Goal: Communication & Community: Answer question/provide support

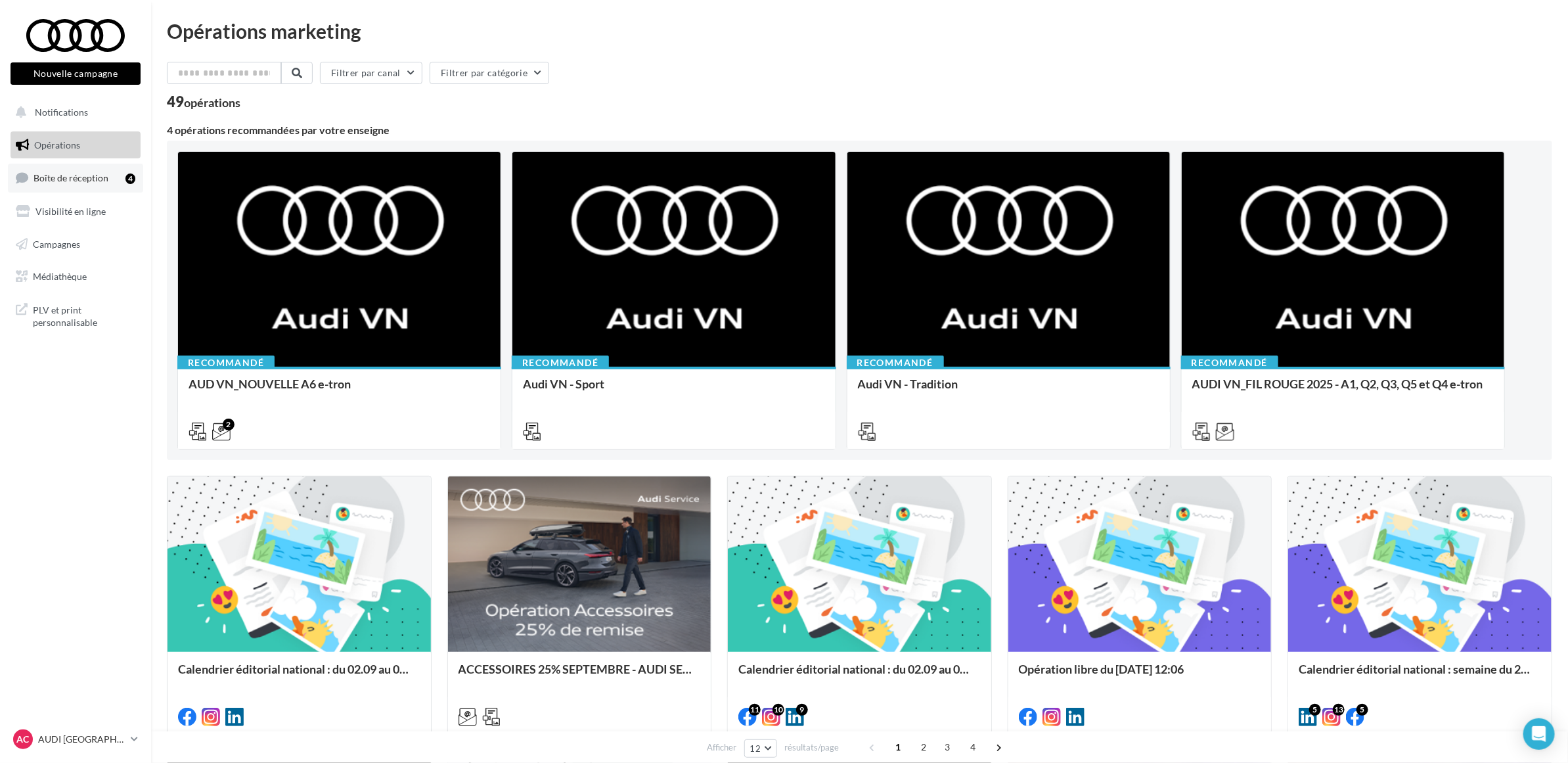
click at [110, 185] on link "Boîte de réception 4" at bounding box center [76, 178] width 135 height 28
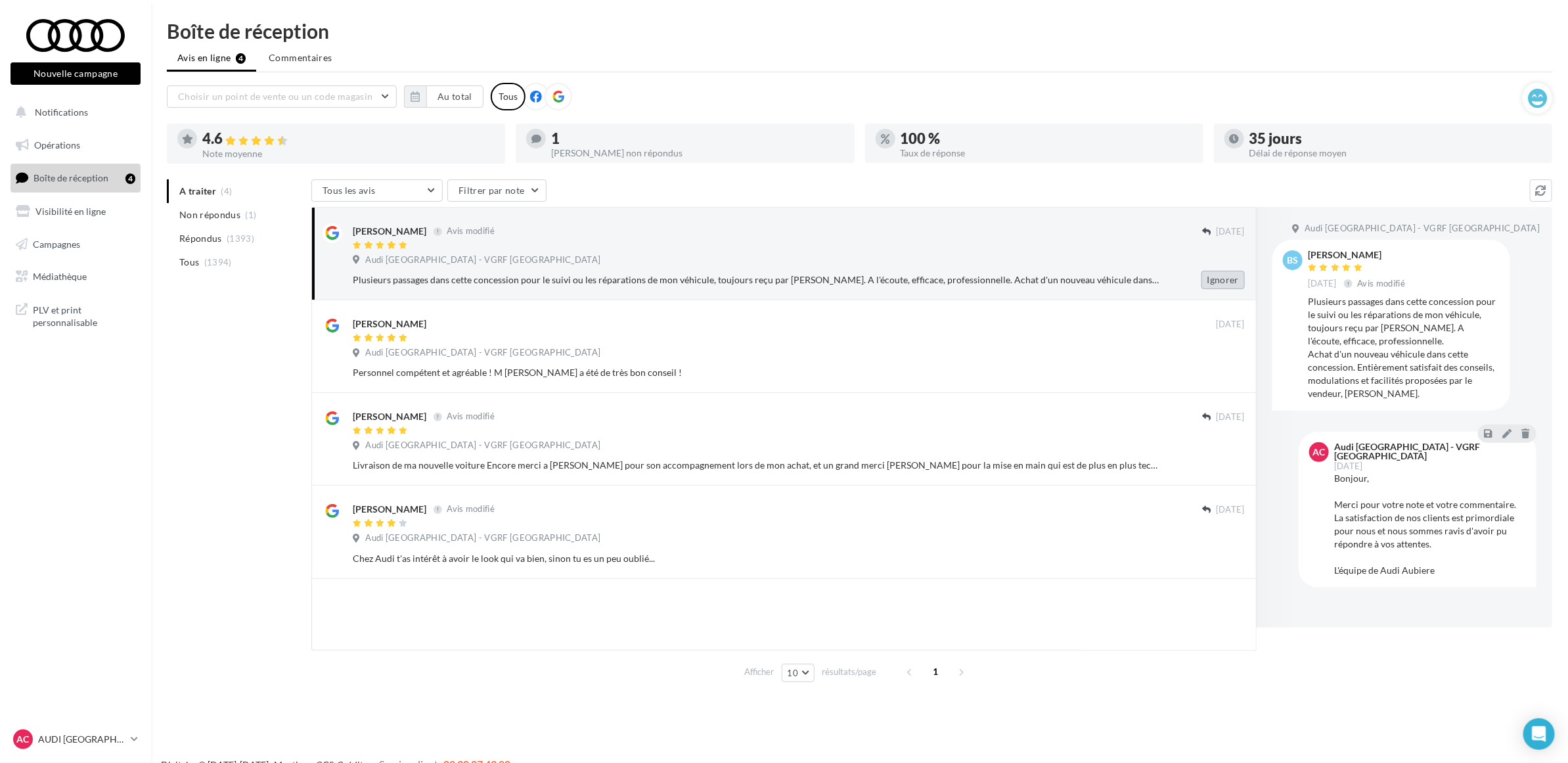
click at [1206, 286] on button "Ignorer" at bounding box center [1223, 280] width 43 height 18
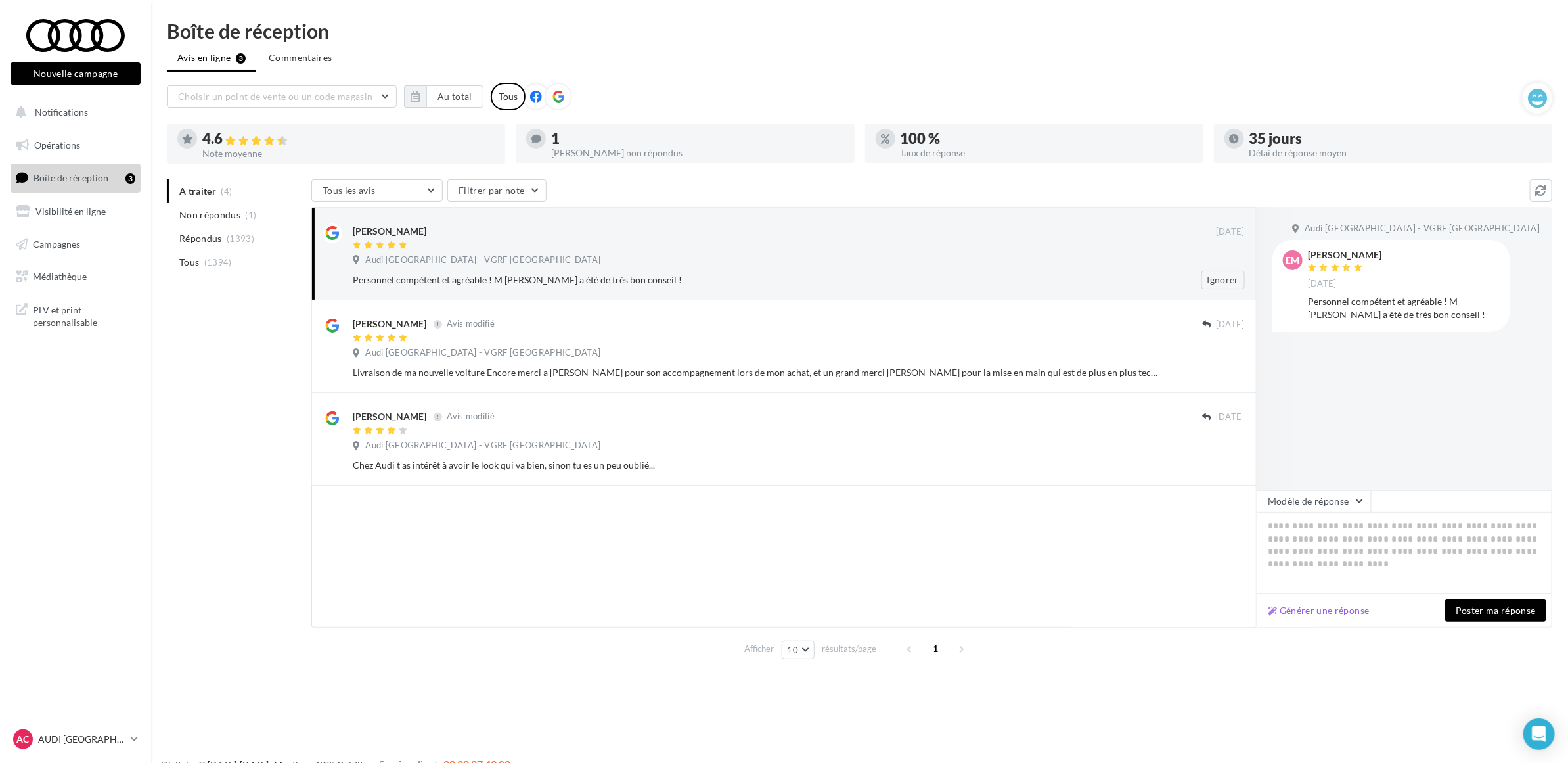
click at [663, 264] on div "Audi Clermont-Ferrand - VGRF Auvergne" at bounding box center [798, 262] width 892 height 14
click at [1390, 546] on textarea at bounding box center [1404, 553] width 296 height 82
paste textarea "**********"
type textarea "**********"
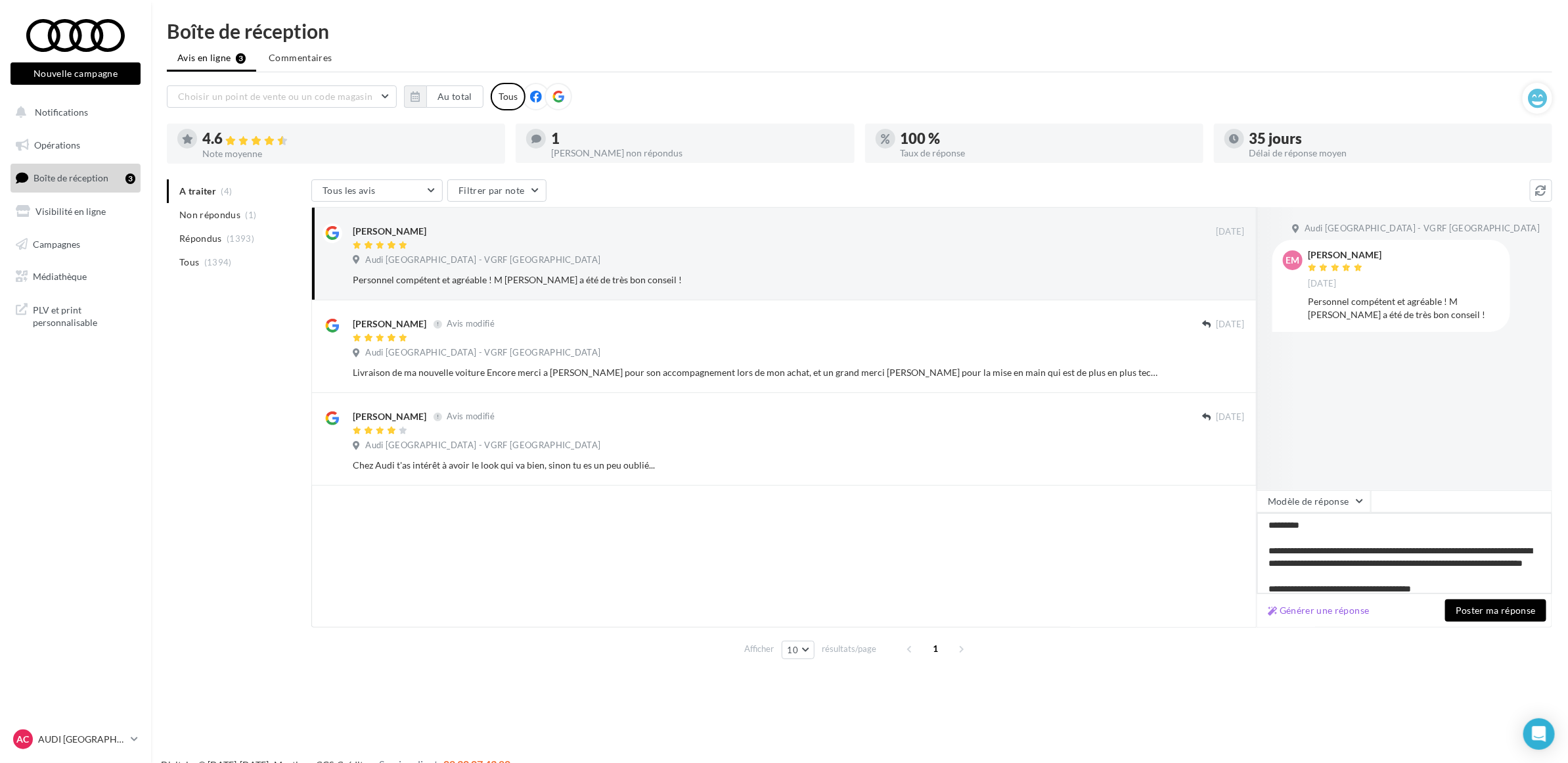
scroll to position [13, 0]
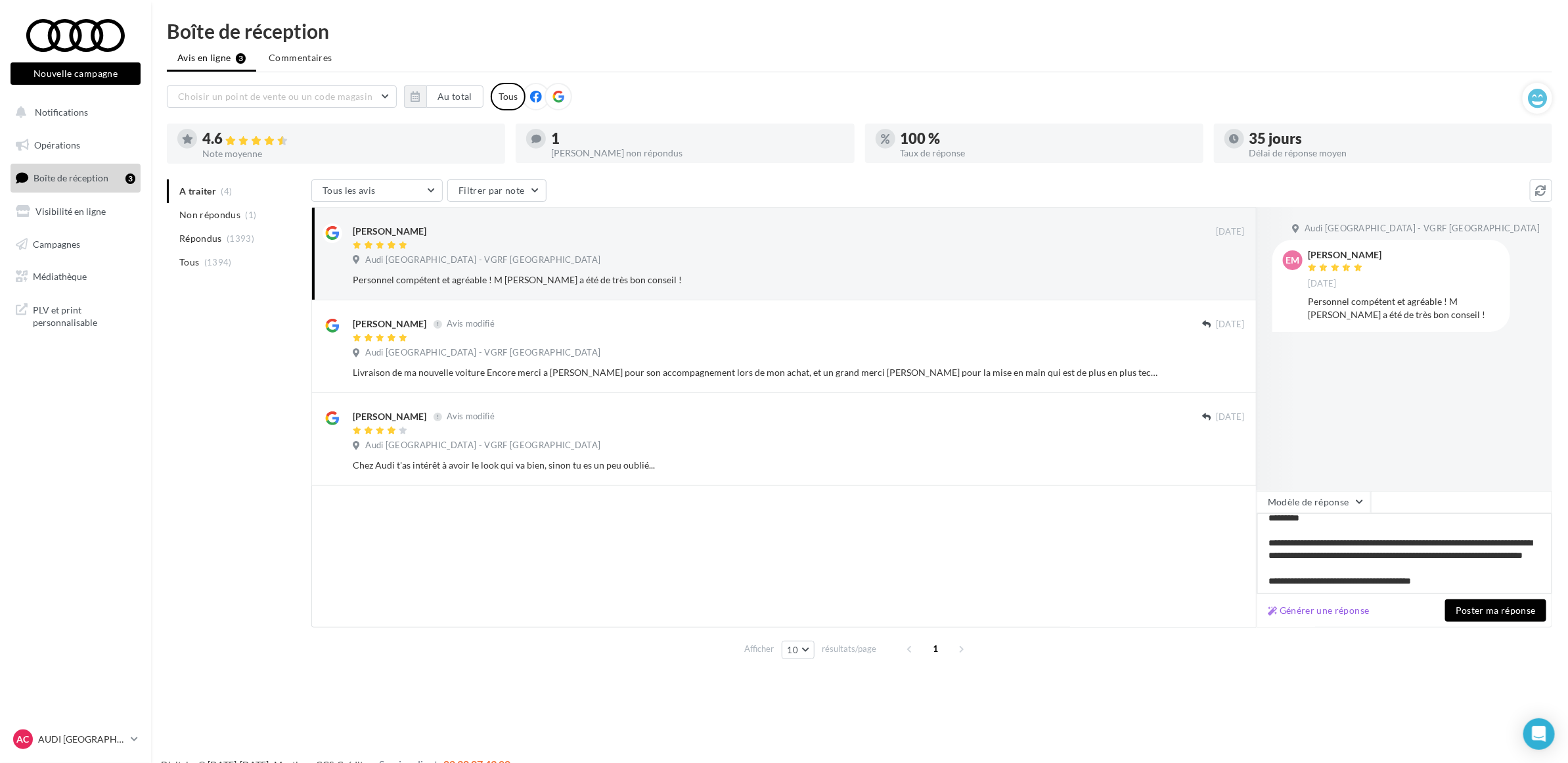
type textarea "**********"
click at [1469, 595] on div "Générer une réponse Poster ma réponse" at bounding box center [1404, 610] width 296 height 34
click at [1473, 611] on button "Poster ma réponse" at bounding box center [1496, 610] width 101 height 22
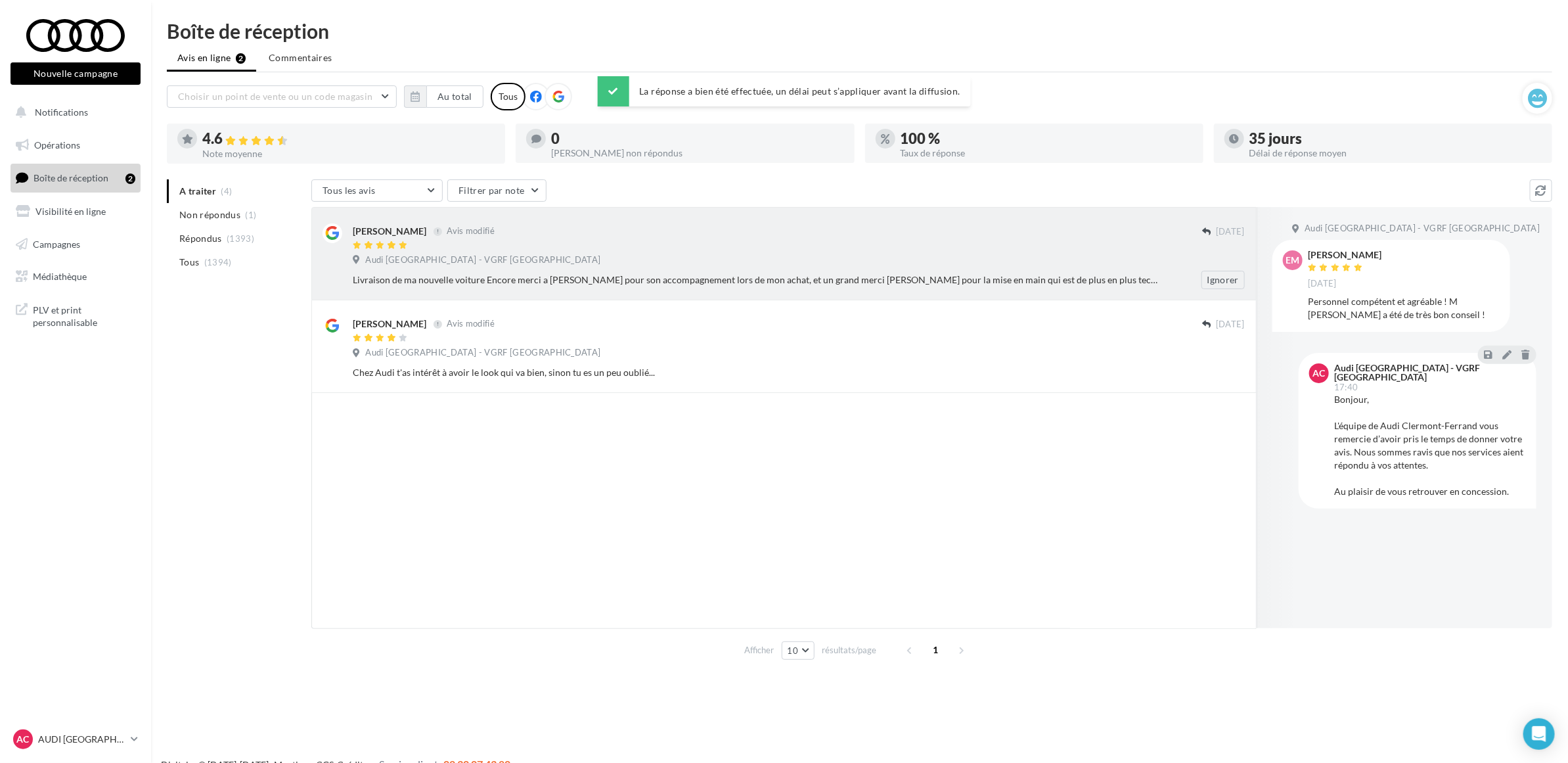
click at [686, 278] on div "Livraison de ma nouvelle voiture Encore merci a Guillaume pour son accompagneme…" at bounding box center [755, 280] width 807 height 13
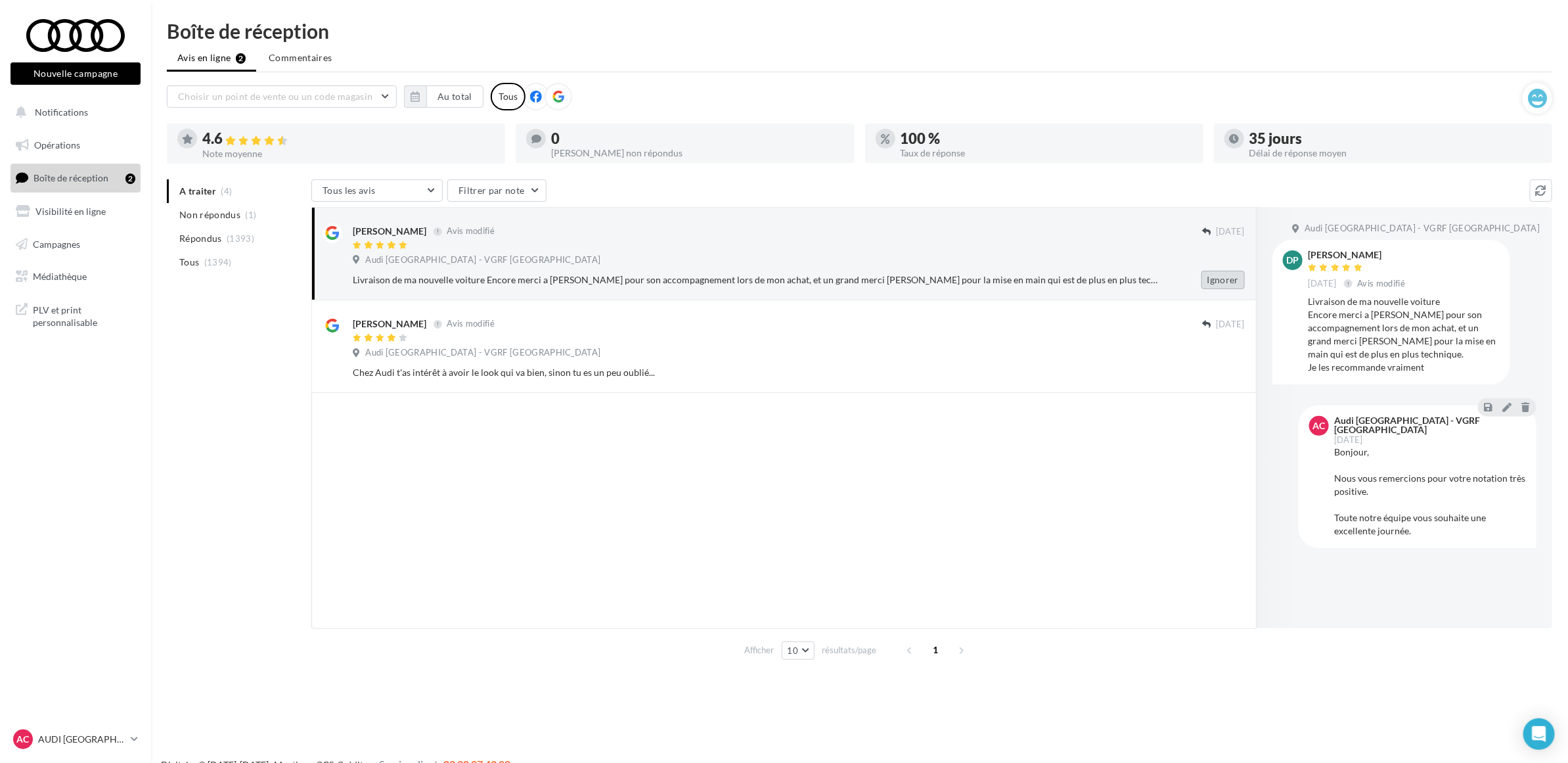
click at [1227, 275] on button "Ignorer" at bounding box center [1223, 280] width 43 height 18
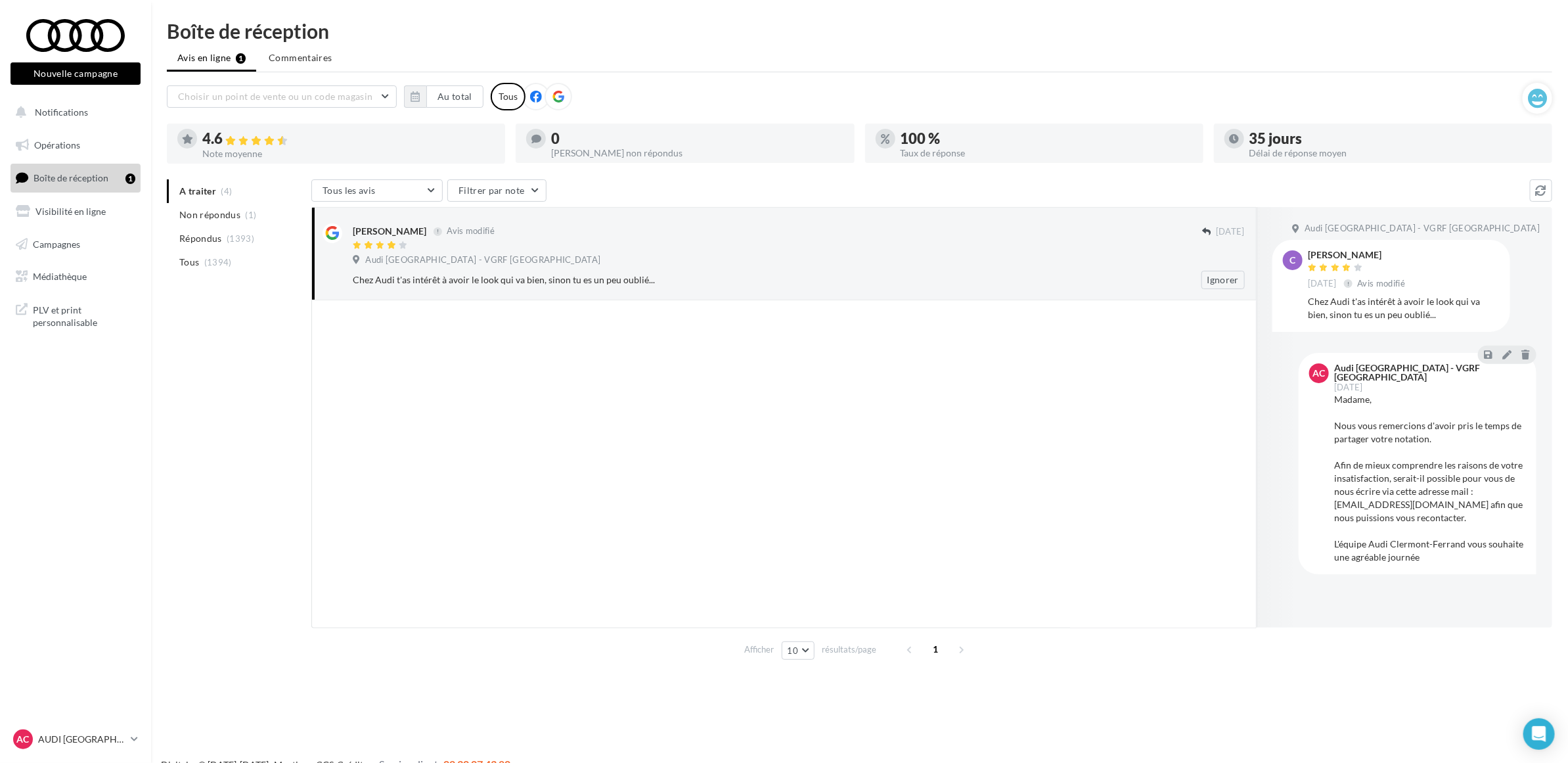
click at [756, 238] on div "Christine Avis modifié" at bounding box center [777, 237] width 849 height 28
click at [1214, 282] on button "Ignorer" at bounding box center [1223, 280] width 43 height 18
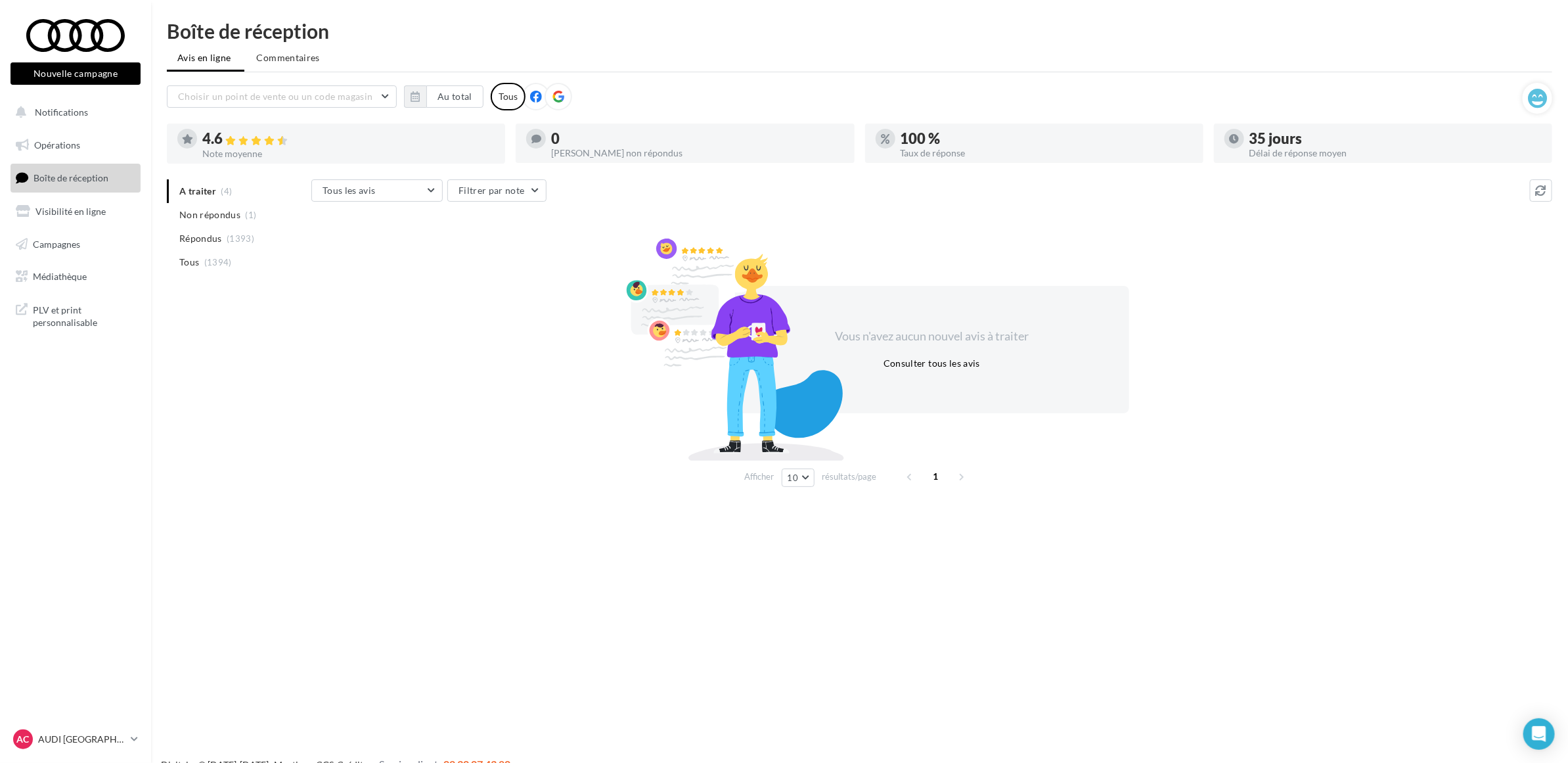
click at [527, 422] on div "Vous n'avez aucun nouvel avis à traiter Consulter tous les avis" at bounding box center [932, 350] width 1241 height 212
click at [106, 741] on p "AUDI [GEOGRAPHIC_DATA]" at bounding box center [82, 739] width 87 height 13
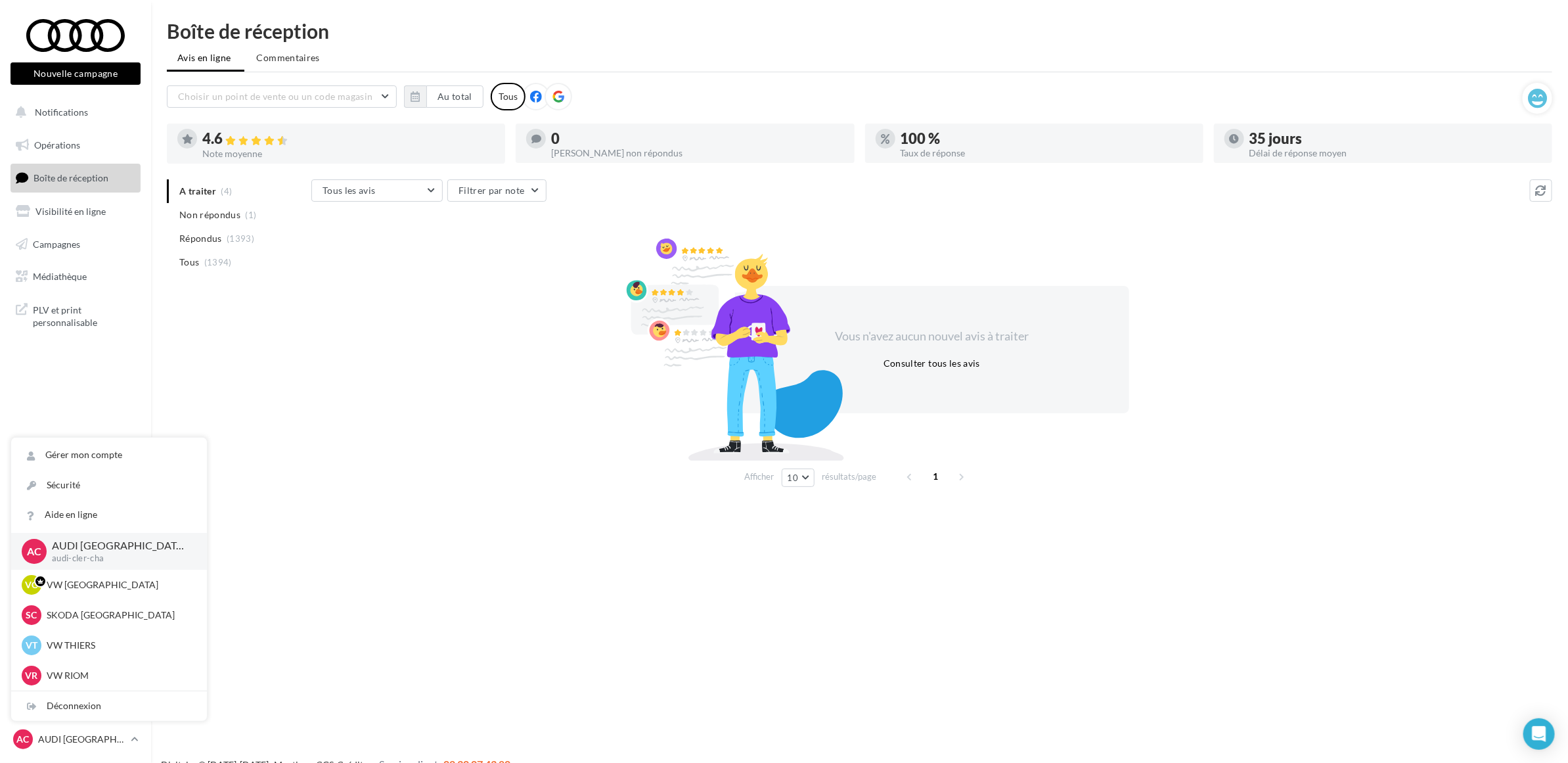
drag, startPoint x: 107, startPoint y: 739, endPoint x: 542, endPoint y: 357, distance: 578.9
click at [542, 357] on div "Vous n'avez aucun nouvel avis à traiter Consulter tous les avis" at bounding box center [932, 350] width 1241 height 212
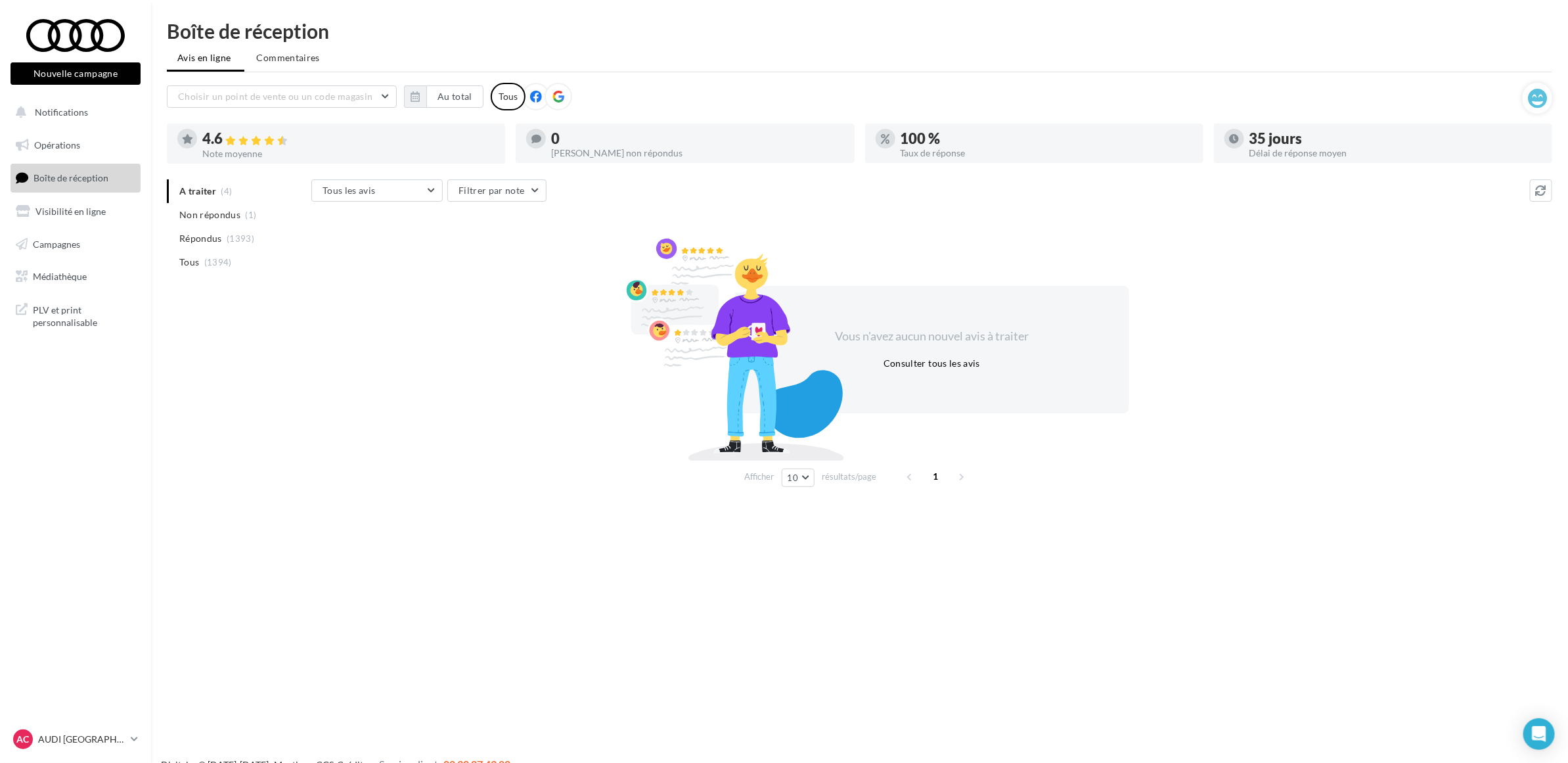
click at [458, 368] on div "Vous n'avez aucun nouvel avis à traiter Consulter tous les avis" at bounding box center [932, 350] width 1241 height 212
click at [440, 102] on button "Au total" at bounding box center [454, 97] width 57 height 22
click at [424, 135] on button "button" at bounding box center [420, 134] width 11 height 18
click at [443, 174] on button "1" at bounding box center [448, 176] width 20 height 20
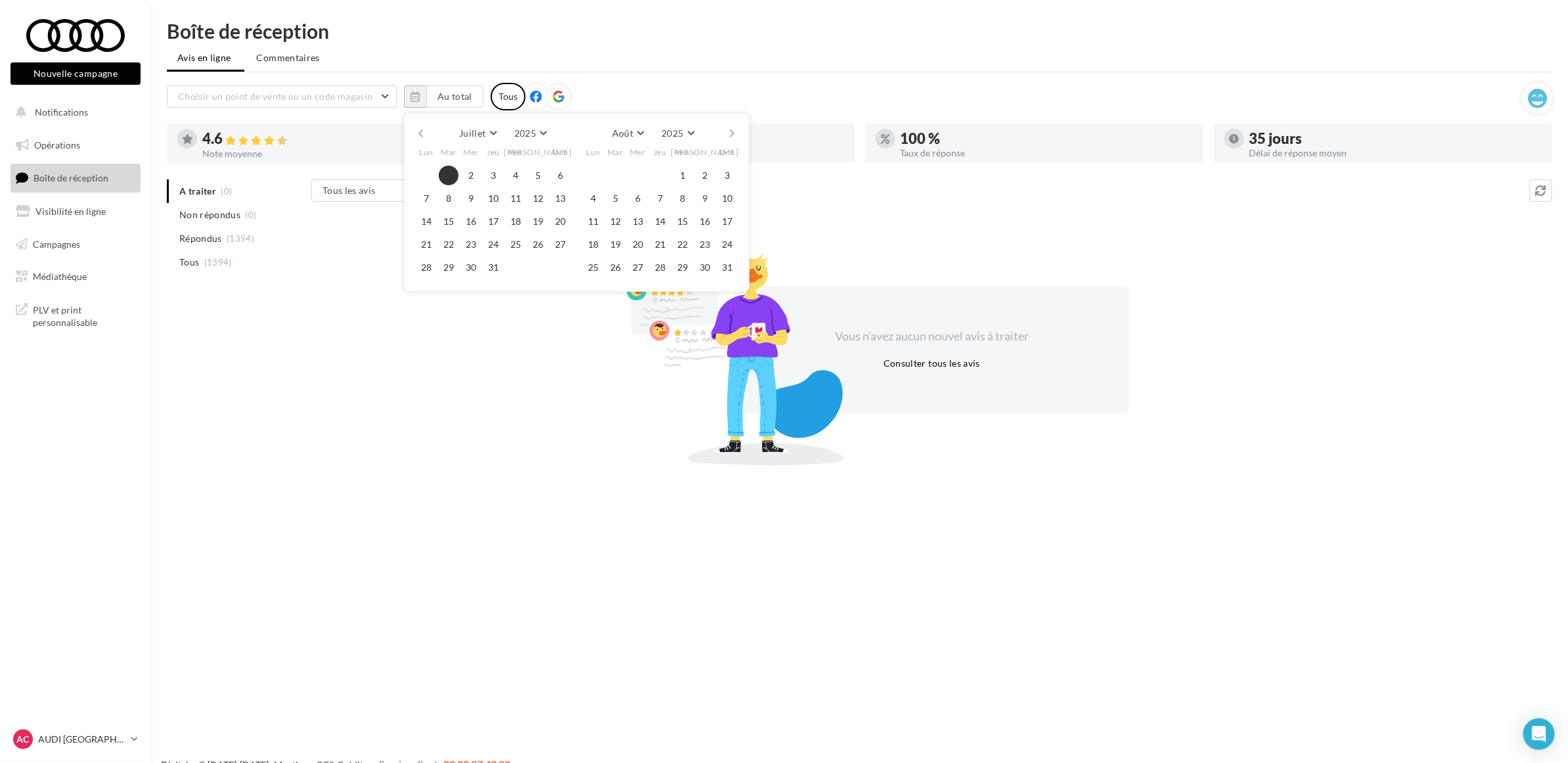
click at [740, 130] on div "Juillet [PERSON_NAME] Mars Avril Mai Juin Juillet Août Septembre Octobre Novemb…" at bounding box center [576, 203] width 345 height 179
click at [726, 132] on div "Juillet [PERSON_NAME] Mars Avril Mai Juin Juillet Août Septembre Octobre Novemb…" at bounding box center [576, 134] width 300 height 18
click at [729, 130] on button "button" at bounding box center [732, 134] width 11 height 18
click at [662, 197] on button "11" at bounding box center [660, 199] width 20 height 20
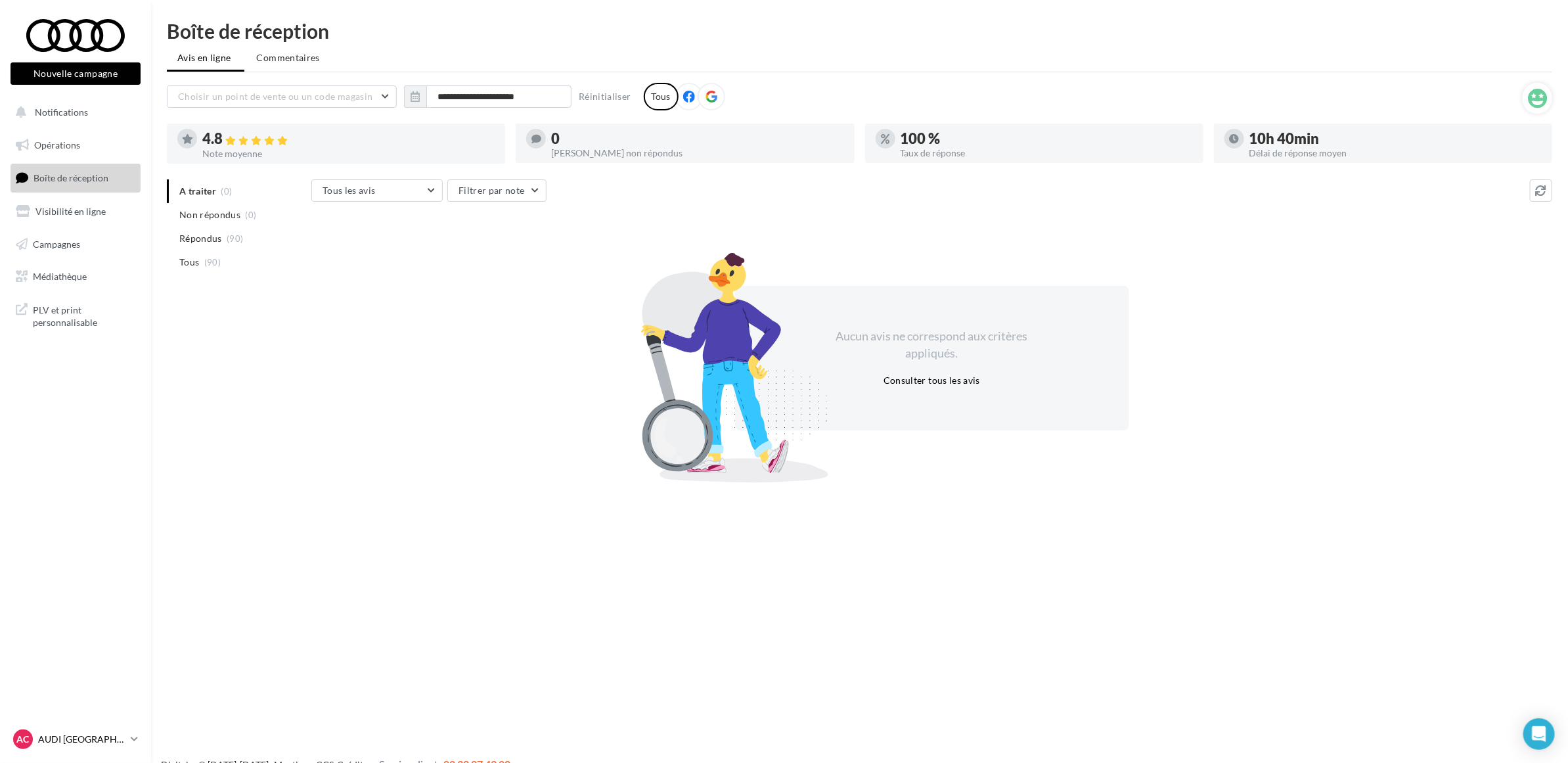
click at [74, 733] on p "AUDI [GEOGRAPHIC_DATA]" at bounding box center [82, 739] width 87 height 13
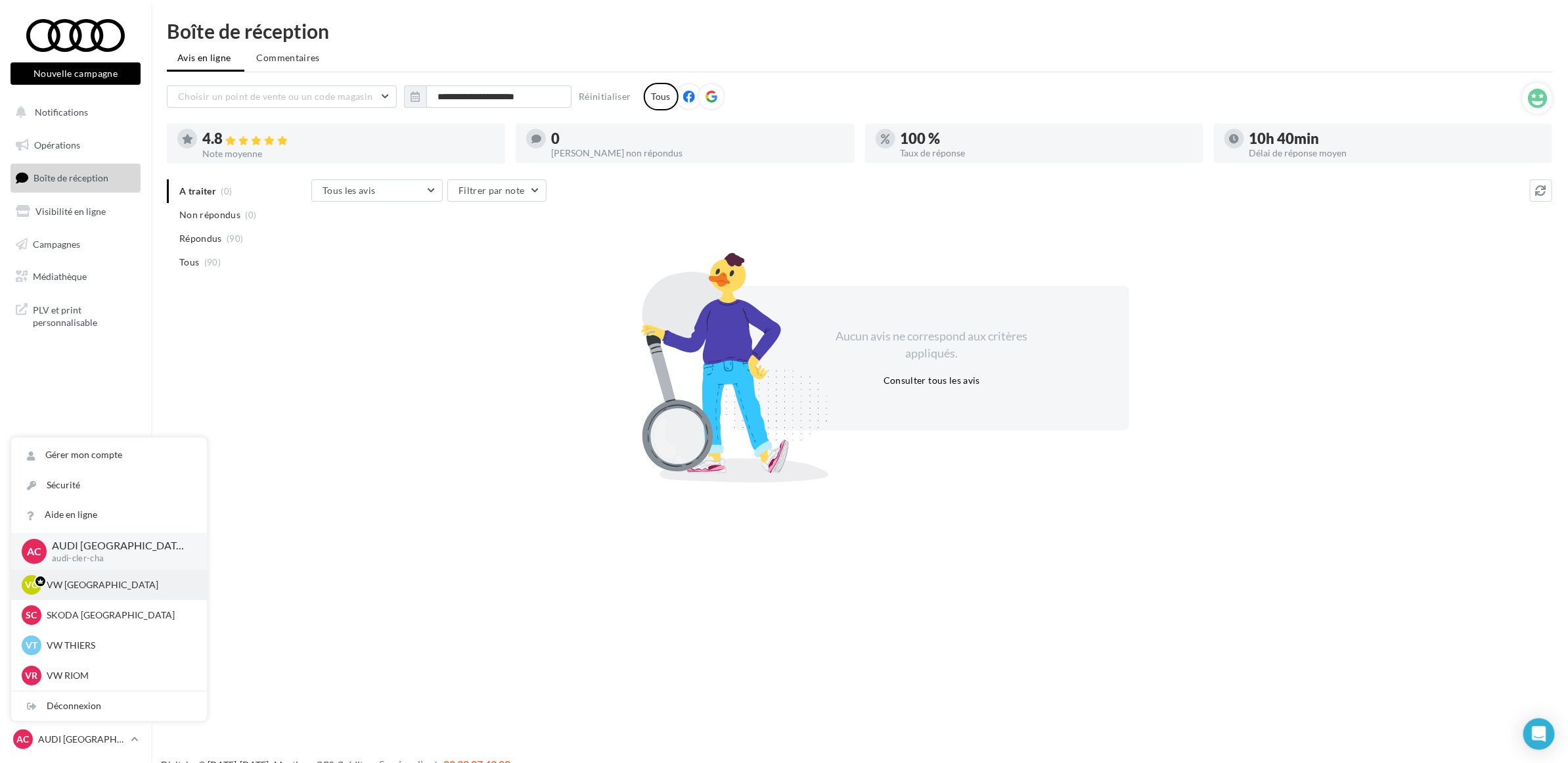
click at [94, 583] on p "VW [GEOGRAPHIC_DATA]" at bounding box center [119, 585] width 145 height 13
